Goal: Find specific fact: Find contact information

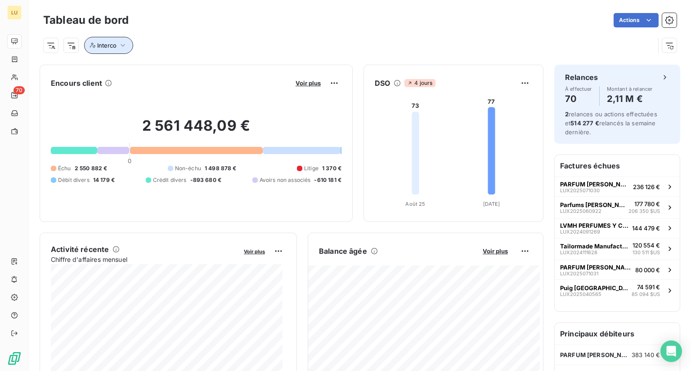
click at [104, 47] on span "Interco" at bounding box center [106, 45] width 19 height 7
click at [165, 69] on div "Contient is" at bounding box center [146, 68] width 48 height 13
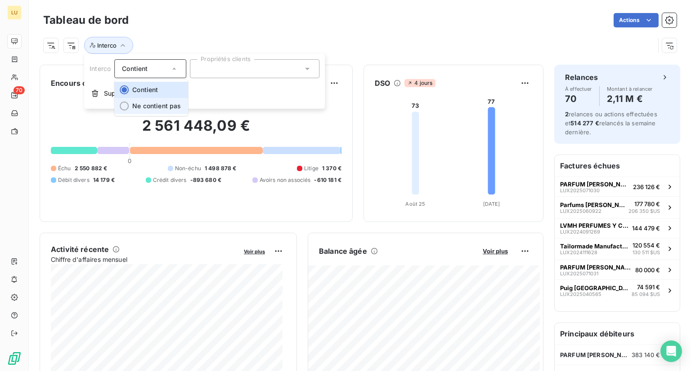
click at [143, 107] on span "Ne contient pas" at bounding box center [156, 106] width 49 height 8
click at [237, 69] on div at bounding box center [254, 68] width 129 height 19
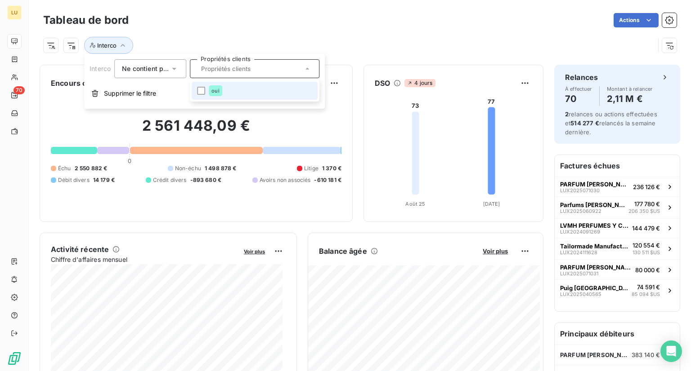
click at [211, 89] on span "oui" at bounding box center [215, 90] width 8 height 5
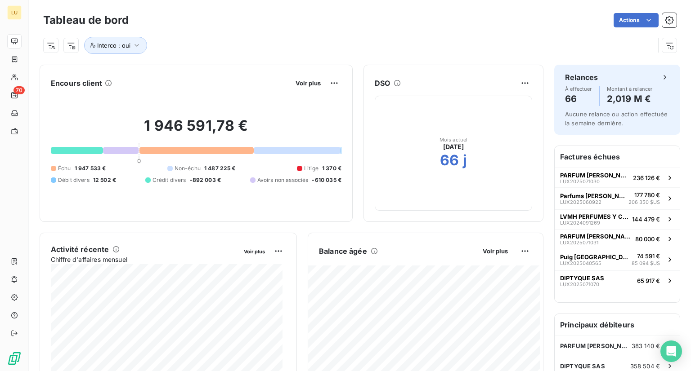
click at [378, 38] on div "Interco : oui" at bounding box center [348, 45] width 611 height 17
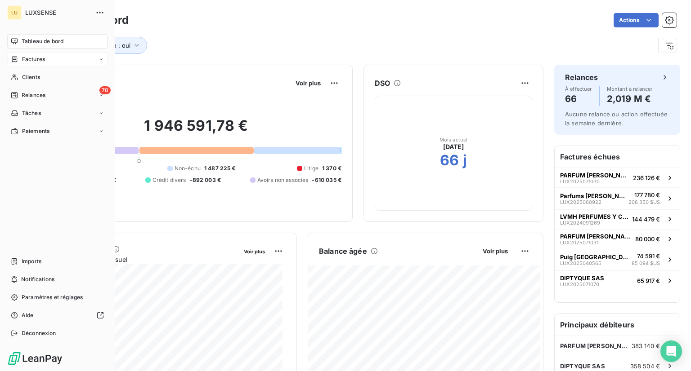
click at [28, 58] on span "Factures" at bounding box center [33, 59] width 23 height 8
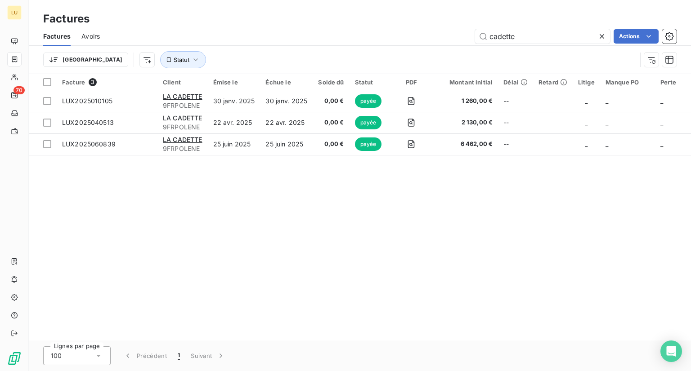
drag, startPoint x: 518, startPoint y: 38, endPoint x: 471, endPoint y: 33, distance: 47.0
click at [471, 33] on div "cadette Actions" at bounding box center [394, 36] width 566 height 14
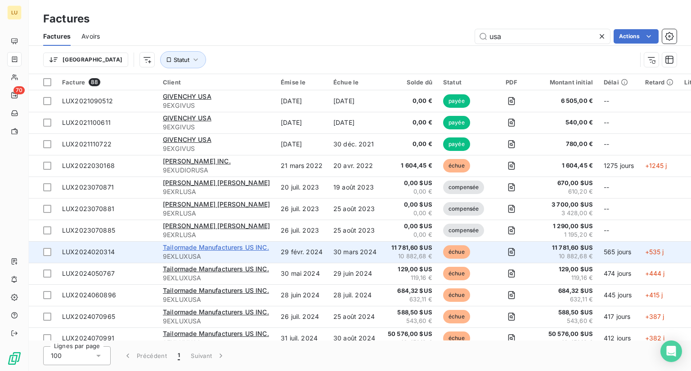
type input "usa"
click at [242, 244] on span "Tailormade Manufacturers US INC." at bounding box center [216, 248] width 106 height 8
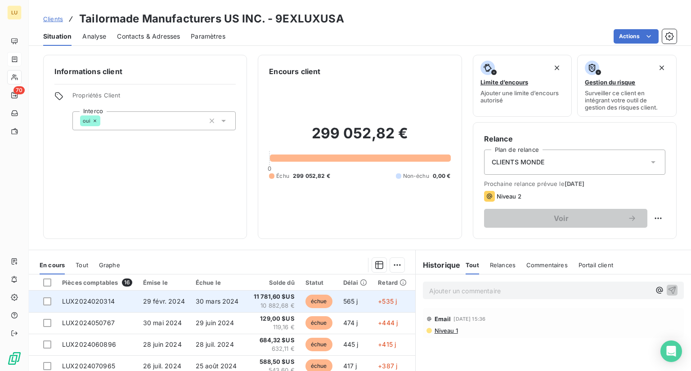
click at [146, 300] on span "29 févr. 2024" at bounding box center [164, 302] width 42 height 8
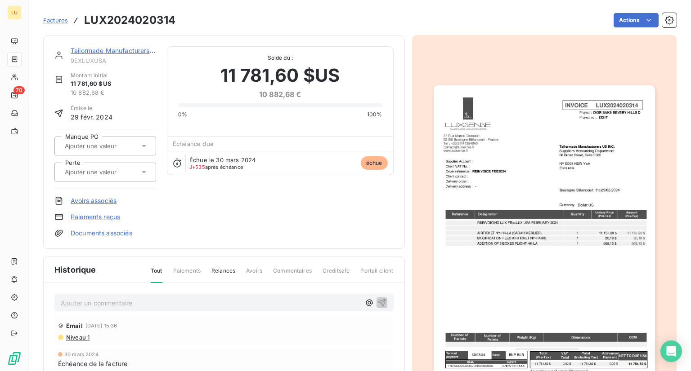
click at [563, 156] on img "button" at bounding box center [543, 241] width 221 height 312
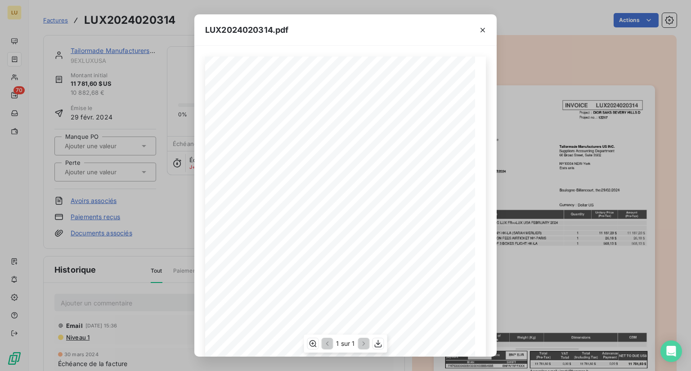
click at [405, 141] on div "Project : DIOR [PERSON_NAME] HILLS D Tailormade Manufacturers US INC. [STREET_A…" at bounding box center [345, 247] width 281 height 381
click at [403, 143] on span "[STREET_ADDRESS]" at bounding box center [384, 141] width 40 height 4
click at [402, 146] on div "Project : DIOR [PERSON_NAME] HILLS D Tailormade Manufacturers US INC. [STREET_A…" at bounding box center [345, 247] width 281 height 381
copy div "[STREET_ADDRESS]"
click at [403, 140] on span "[STREET_ADDRESS]" at bounding box center [384, 141] width 40 height 4
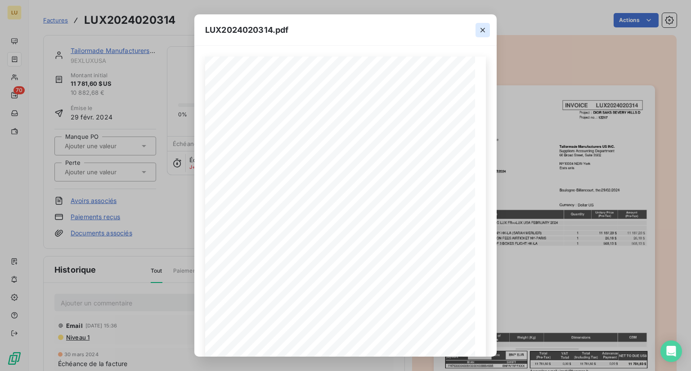
click at [482, 31] on icon "button" at bounding box center [482, 30] width 9 height 9
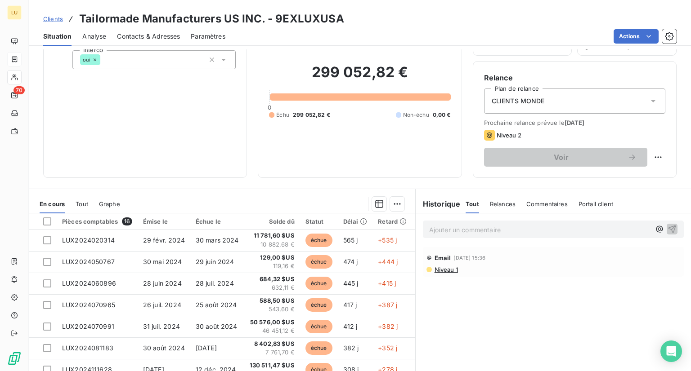
scroll to position [61, 0]
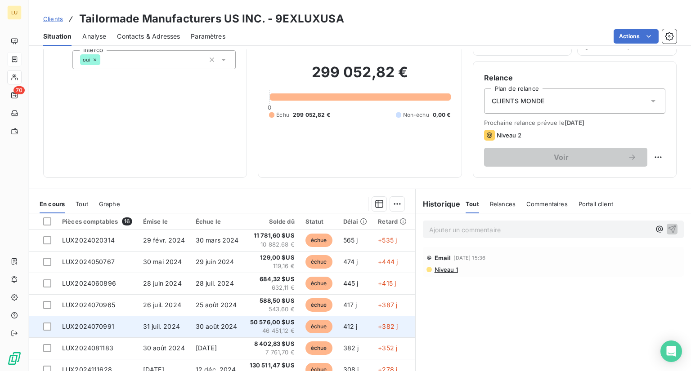
click at [203, 321] on td "30 août 2024" at bounding box center [217, 327] width 54 height 22
